Goal: Communication & Community: Answer question/provide support

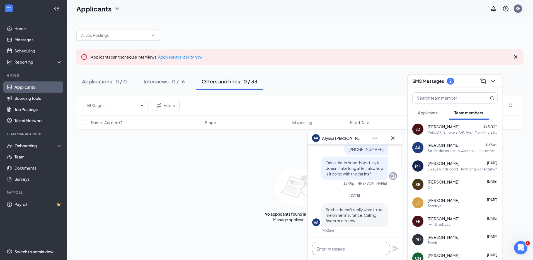
click at [333, 249] on textarea at bounding box center [351, 248] width 78 height 13
type textarea "OK keep me posted on fingerprints"
click at [394, 250] on icon "Plane" at bounding box center [396, 248] width 6 height 6
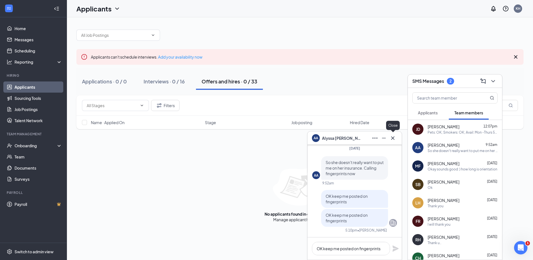
click at [396, 138] on icon "Cross" at bounding box center [393, 138] width 7 height 7
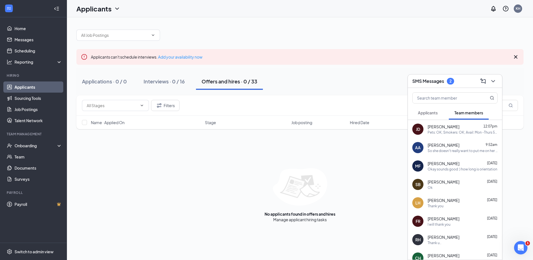
click at [439, 83] on h3 "SMS Messages" at bounding box center [429, 81] width 32 height 6
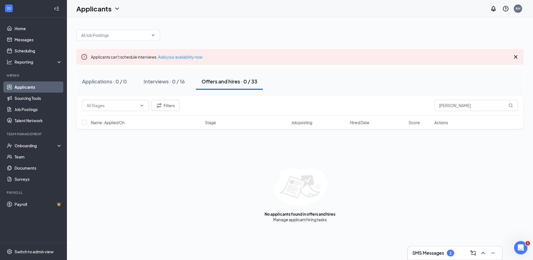
click at [423, 254] on h3 "SMS Messages" at bounding box center [429, 253] width 32 height 6
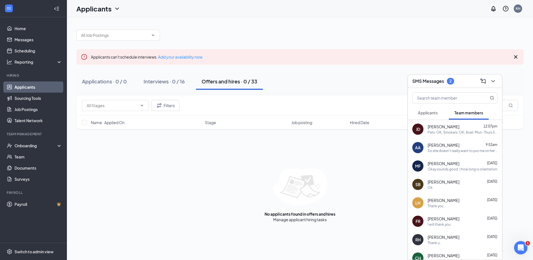
click at [440, 127] on span "[PERSON_NAME]" at bounding box center [444, 127] width 32 height 6
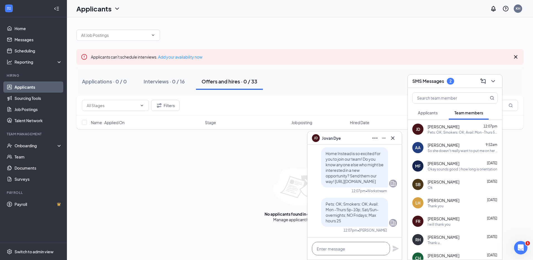
click at [346, 247] on textarea at bounding box center [351, 248] width 78 height 13
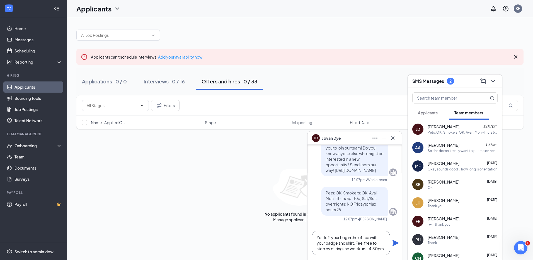
type textarea "You left your bag in the office with your badge and shirt. Feel free to stop by…"
click at [397, 245] on icon "Plane" at bounding box center [395, 243] width 7 height 7
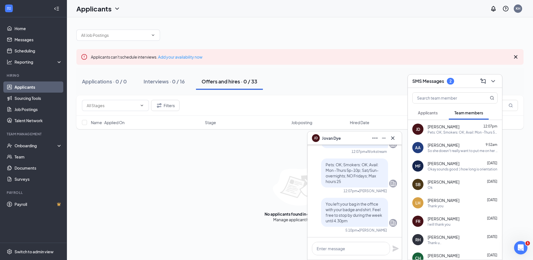
scroll to position [0, 0]
click at [393, 139] on icon "Cross" at bounding box center [393, 138] width 7 height 7
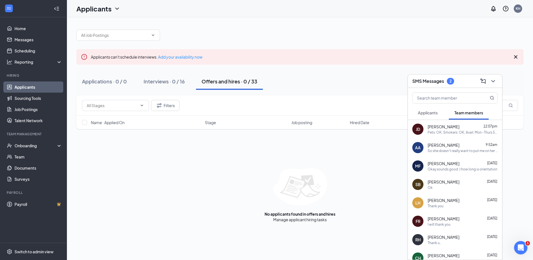
click at [432, 82] on h3 "SMS Messages" at bounding box center [429, 81] width 32 height 6
